Goal: Check status: Check status

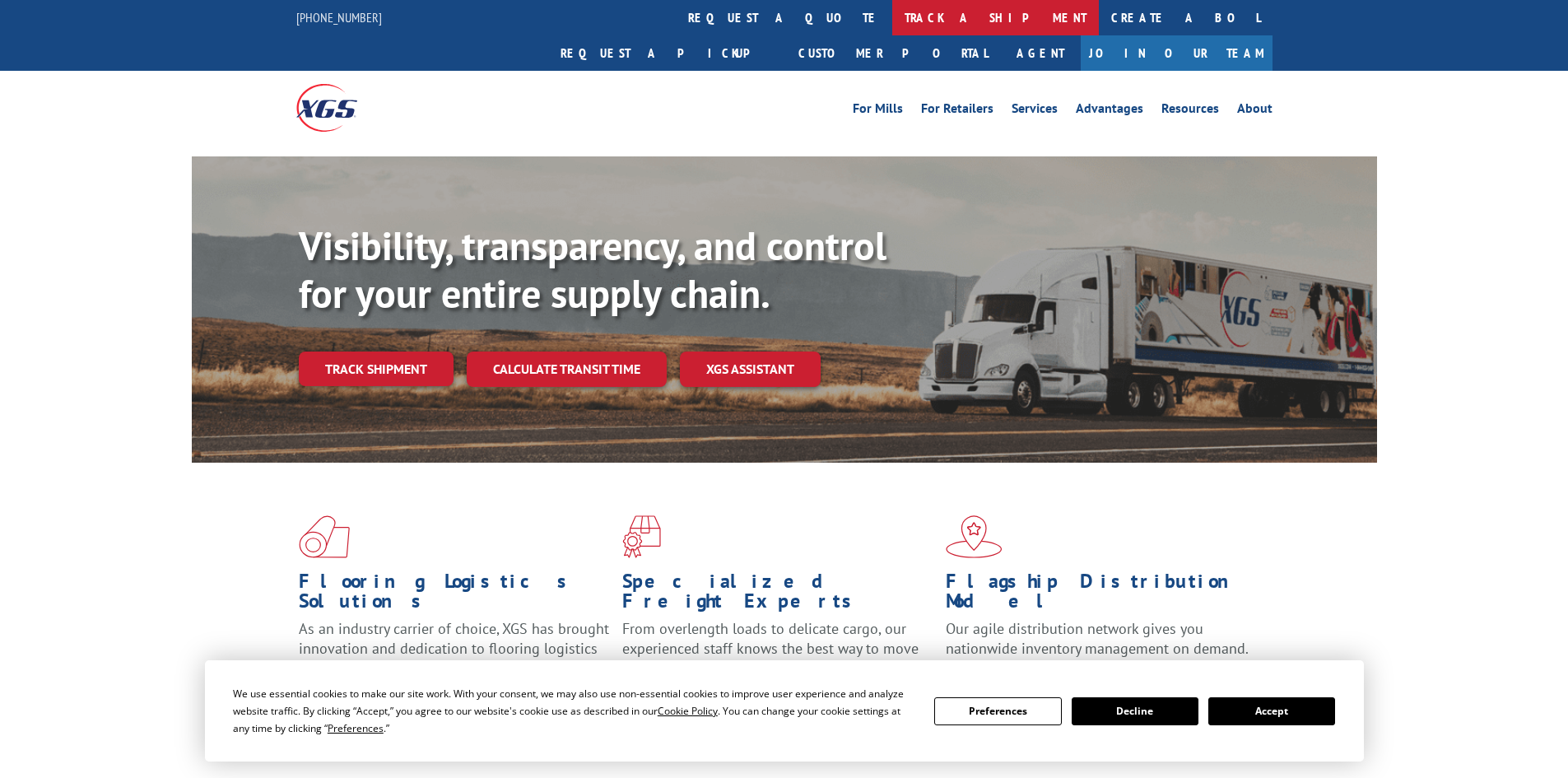
click at [892, 17] on link "track a shipment" at bounding box center [995, 17] width 207 height 35
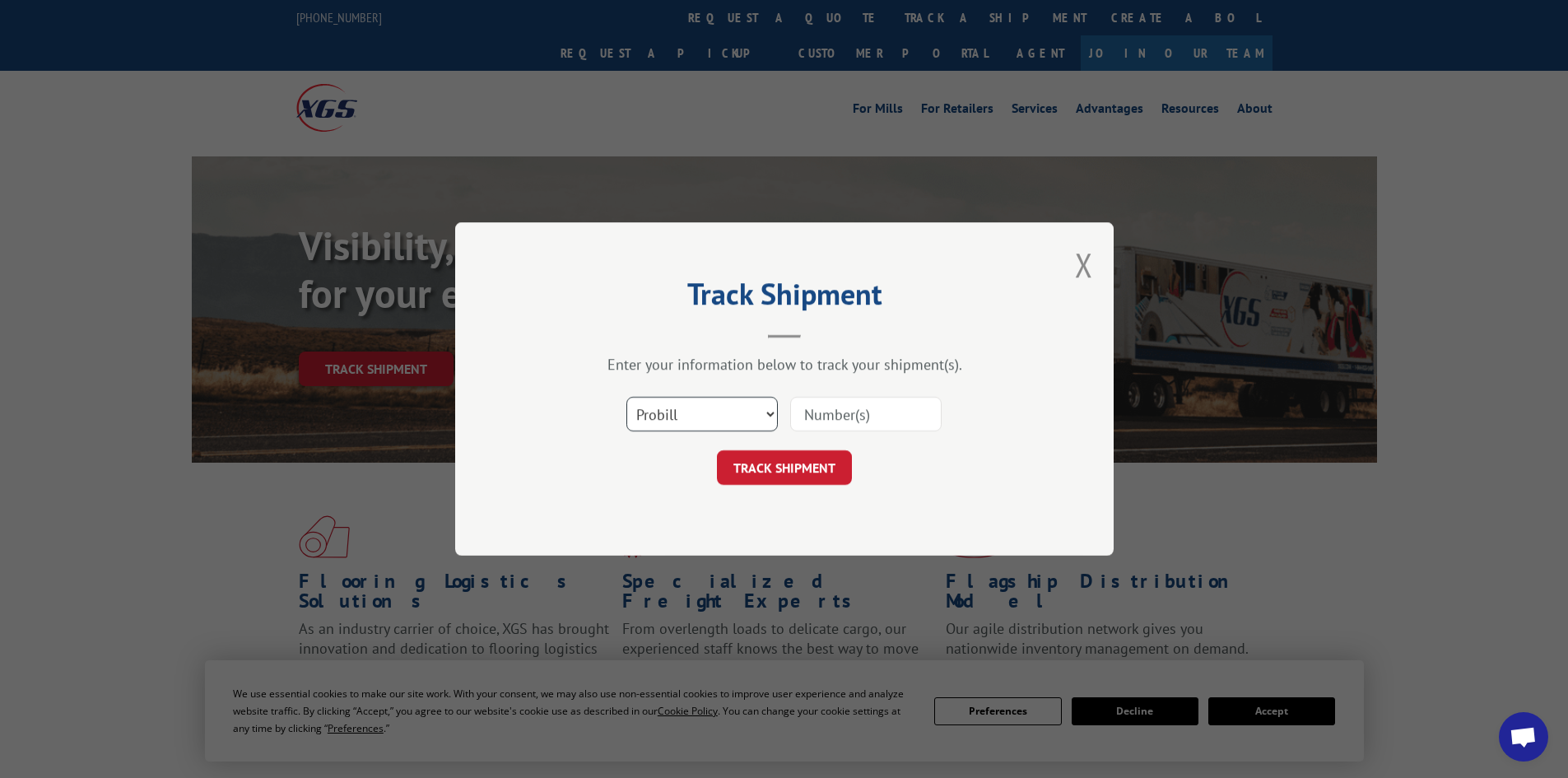
click at [736, 424] on select "Select category... Probill BOL PO" at bounding box center [702, 413] width 151 height 34
select select "po"
click at [626, 396] on select "Select category... Probill BOL PO" at bounding box center [702, 413] width 151 height 34
click at [849, 411] on input at bounding box center [866, 413] width 151 height 34
paste input "7059547"
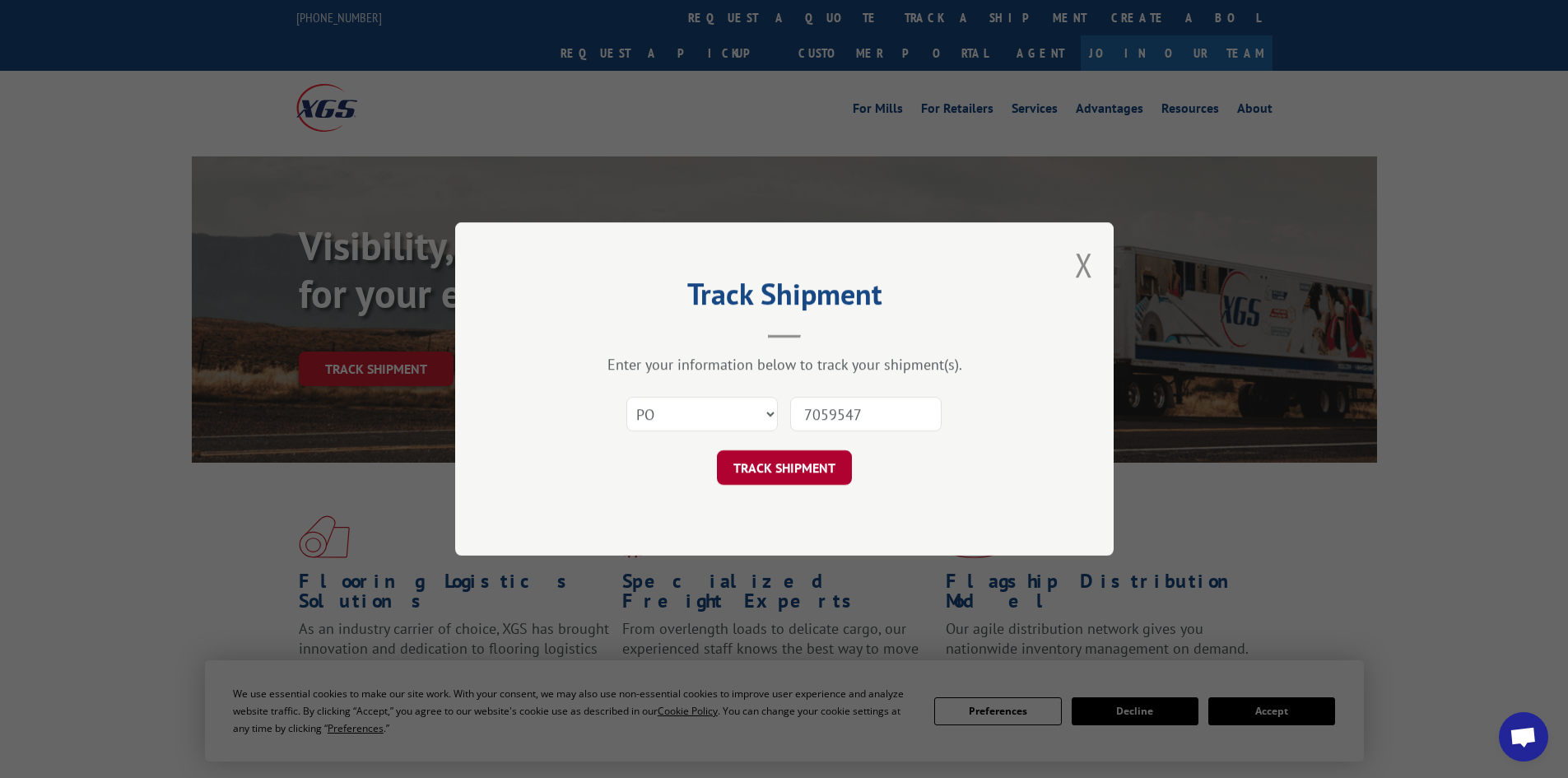
type input "7059547"
click at [835, 461] on button "TRACK SHIPMENT" at bounding box center [784, 467] width 135 height 34
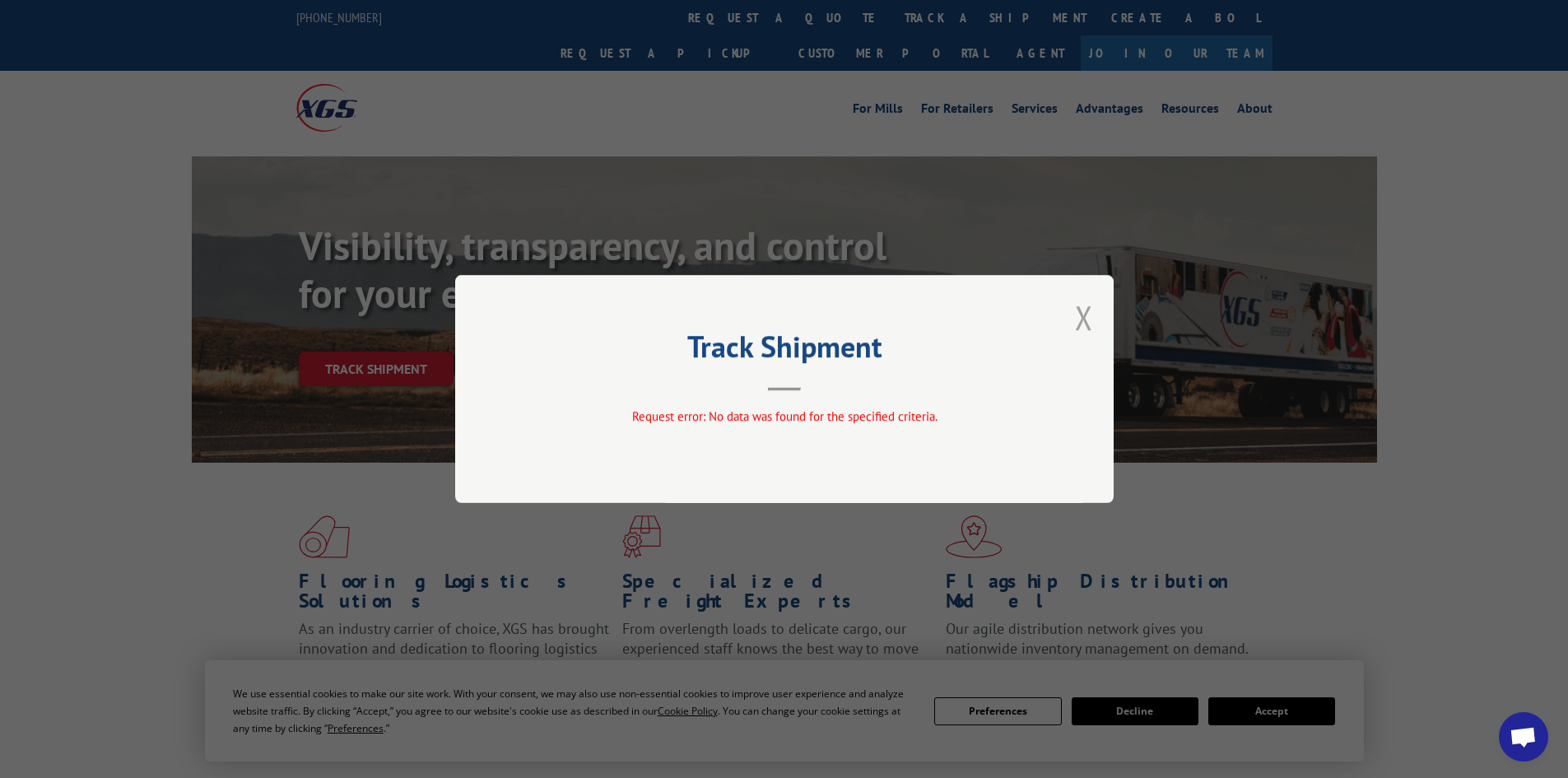
click at [1088, 318] on button "Close modal" at bounding box center [1084, 317] width 18 height 44
